Goal: Task Accomplishment & Management: Use online tool/utility

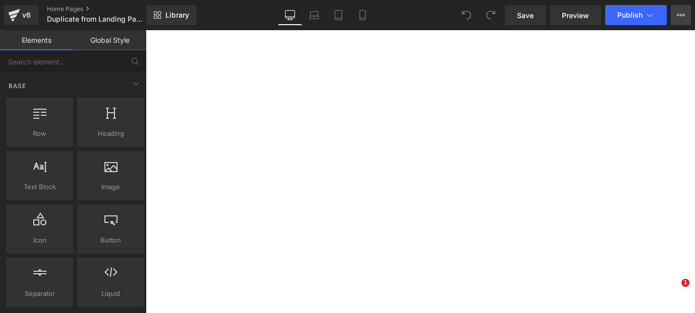
click at [677, 15] on icon at bounding box center [680, 15] width 8 height 8
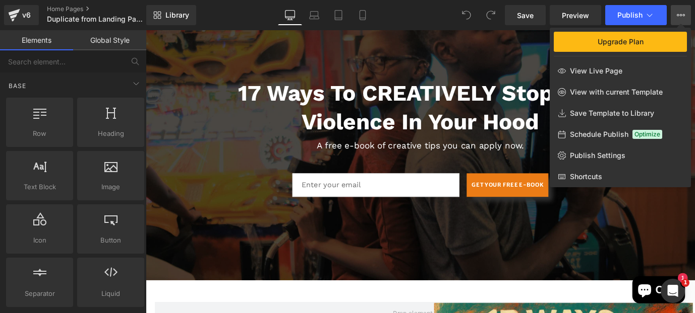
click at [666, 222] on div at bounding box center [420, 171] width 549 height 283
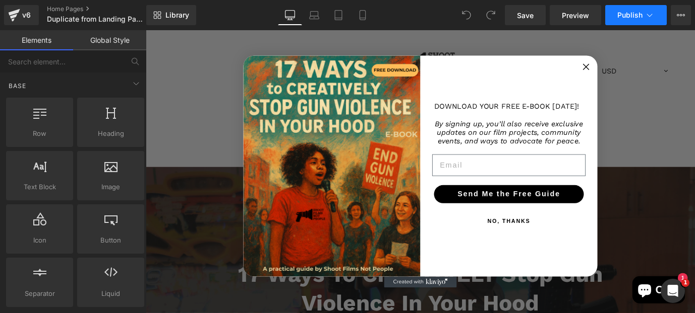
click at [657, 19] on button "Publish" at bounding box center [635, 15] width 61 height 20
click at [633, 71] on circle "Close dialog" at bounding box center [634, 71] width 15 height 15
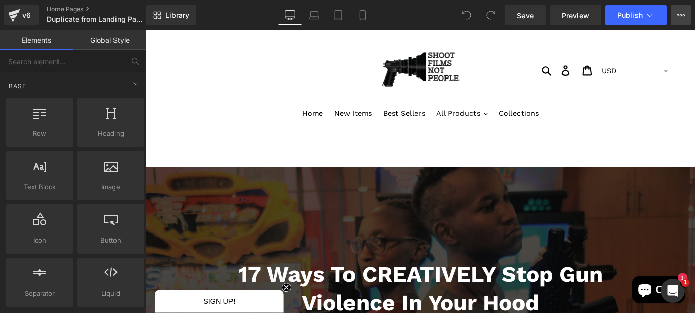
click at [681, 13] on icon at bounding box center [680, 15] width 8 height 8
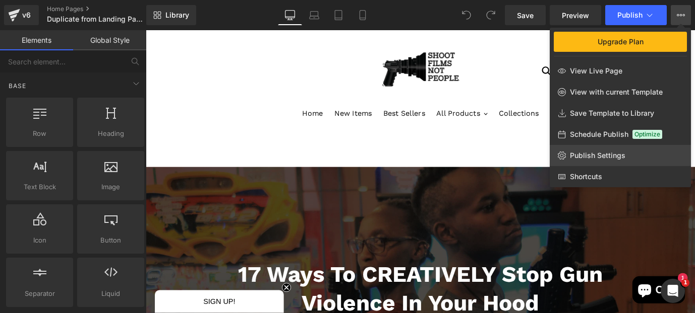
click at [599, 155] on span "Publish Settings" at bounding box center [597, 155] width 55 height 9
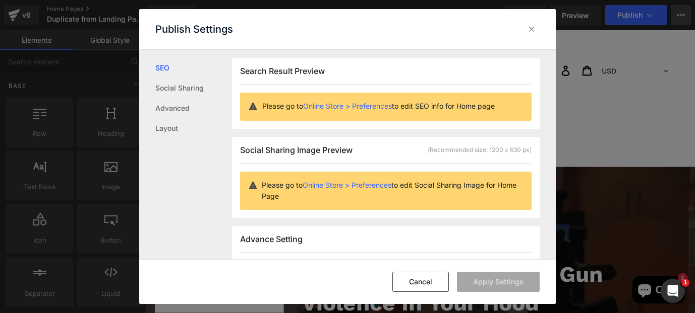
scroll to position [1, 0]
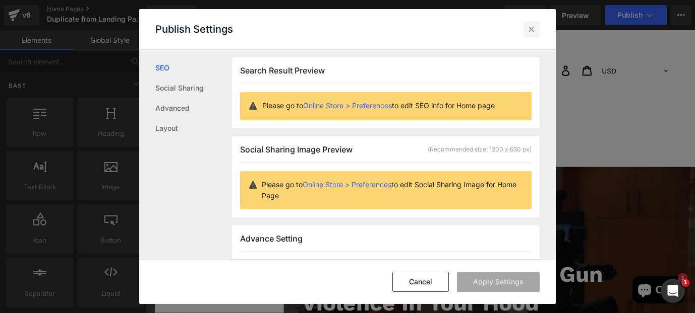
click at [534, 31] on icon at bounding box center [531, 29] width 10 height 10
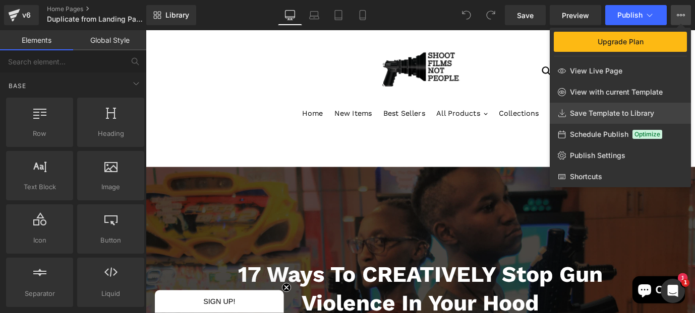
click at [596, 109] on span "Save Template to Library" at bounding box center [612, 113] width 84 height 9
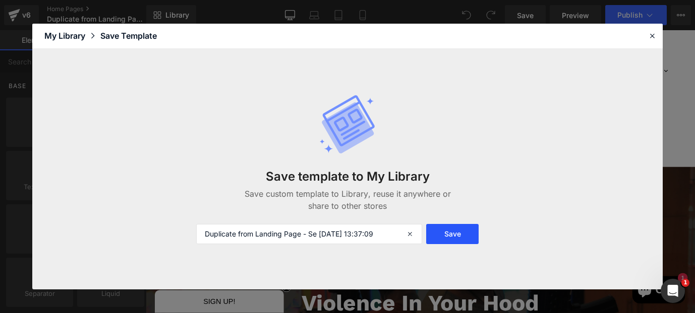
click at [453, 234] on button "Save" at bounding box center [452, 234] width 52 height 20
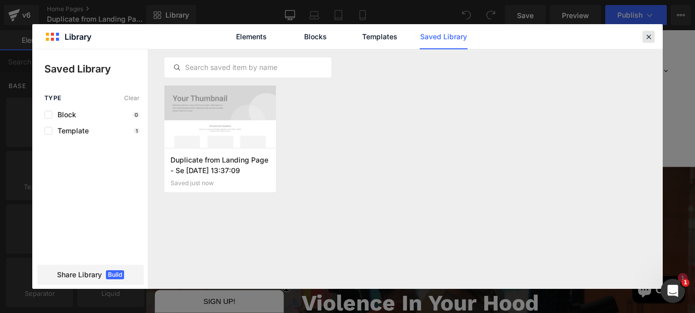
click at [645, 40] on icon at bounding box center [648, 36] width 9 height 9
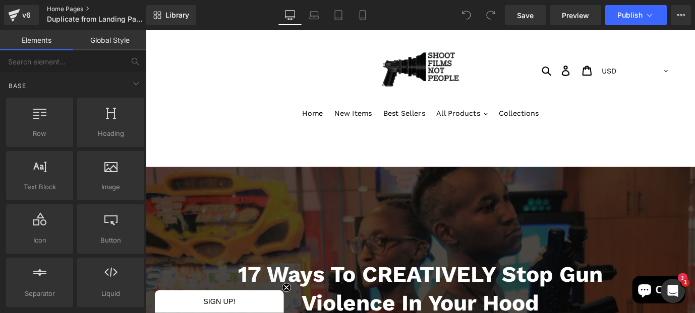
click at [86, 11] on link "Home Pages" at bounding box center [105, 9] width 116 height 8
